Goal: Transaction & Acquisition: Purchase product/service

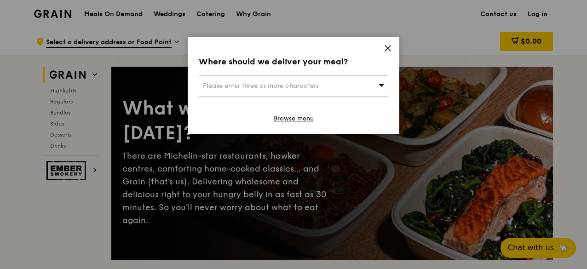
click at [391, 48] on icon at bounding box center [388, 48] width 8 height 8
click at [387, 48] on icon at bounding box center [388, 49] width 6 height 6
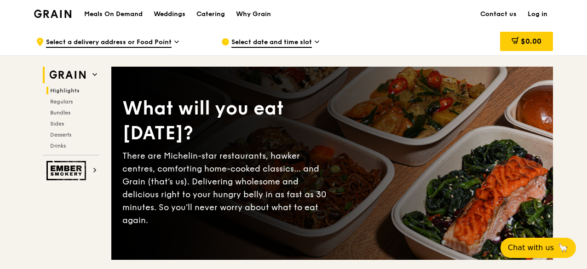
click at [68, 91] on span "Highlights" at bounding box center [64, 90] width 29 height 6
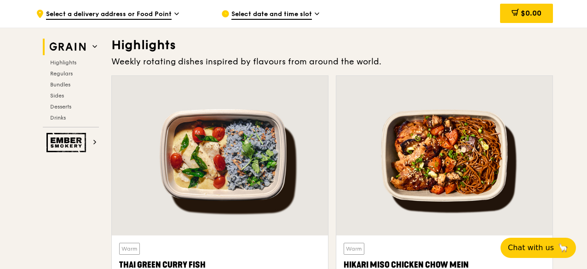
scroll to position [260, 0]
